Goal: Navigation & Orientation: Find specific page/section

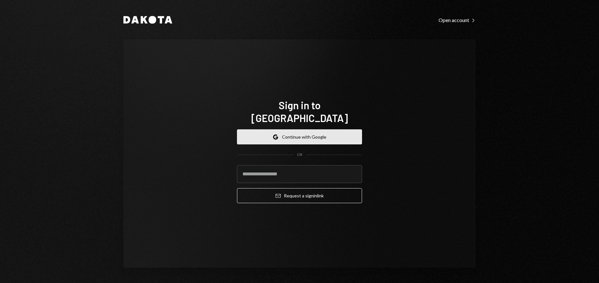
click at [318, 134] on button "Google Continue with Google" at bounding box center [299, 136] width 125 height 15
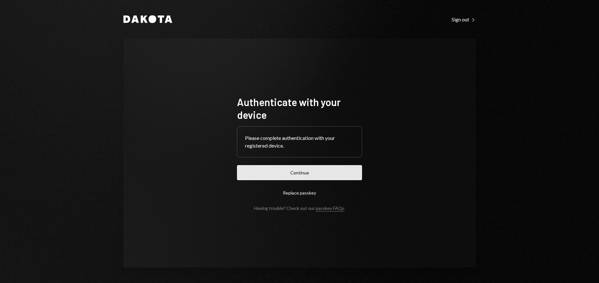
click at [313, 172] on button "Continue" at bounding box center [299, 172] width 125 height 15
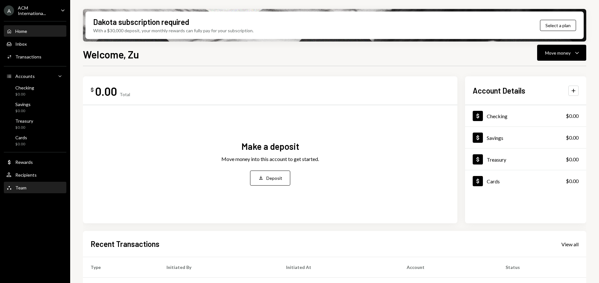
click at [30, 188] on div "Team Team" at bounding box center [34, 188] width 57 height 6
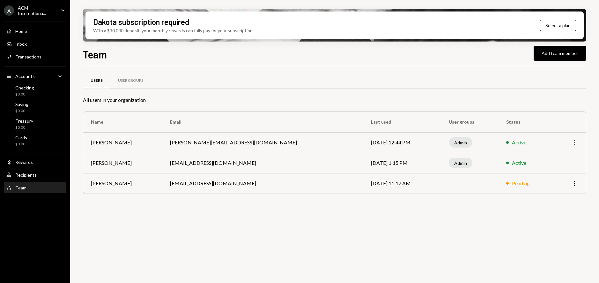
click at [571, 143] on icon "More" at bounding box center [574, 142] width 8 height 8
click at [560, 207] on div "Users User Groups All users in your organization Name Email Last used User grou…" at bounding box center [334, 178] width 503 height 224
click at [63, 14] on div "Caret Down" at bounding box center [62, 11] width 7 height 8
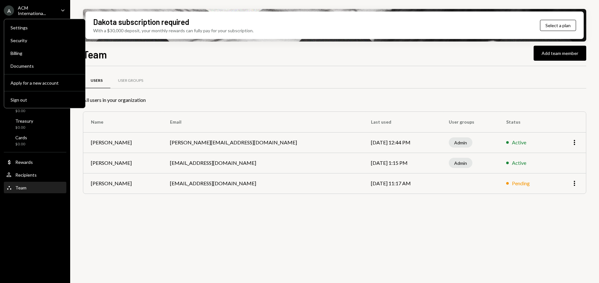
click at [63, 14] on div "Caret Down" at bounding box center [62, 11] width 7 height 8
